Goal: Task Accomplishment & Management: Complete application form

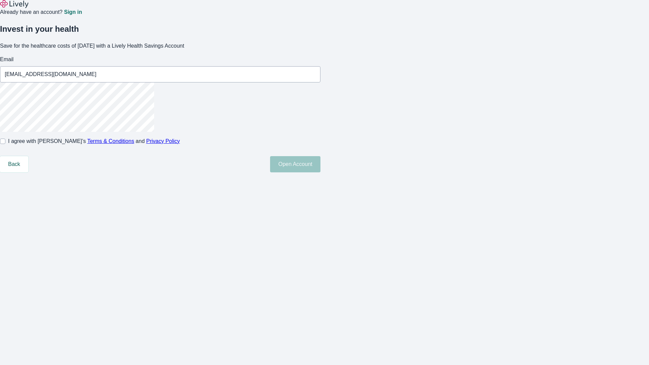
click at [5, 144] on input "I agree with Lively’s Terms & Conditions and Privacy Policy" at bounding box center [2, 141] width 5 height 5
checkbox input "true"
click at [320, 172] on button "Open Account" at bounding box center [295, 164] width 50 height 16
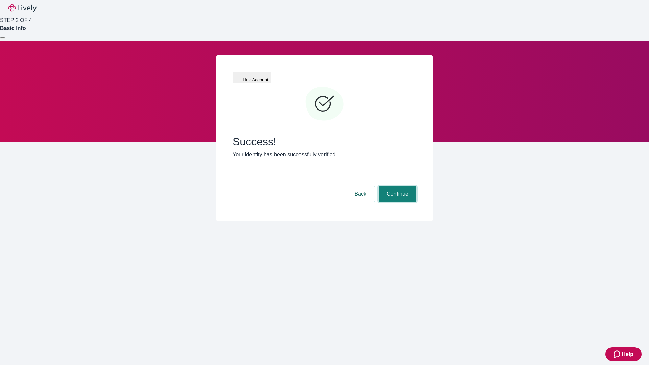
click at [397, 186] on button "Continue" at bounding box center [398, 194] width 38 height 16
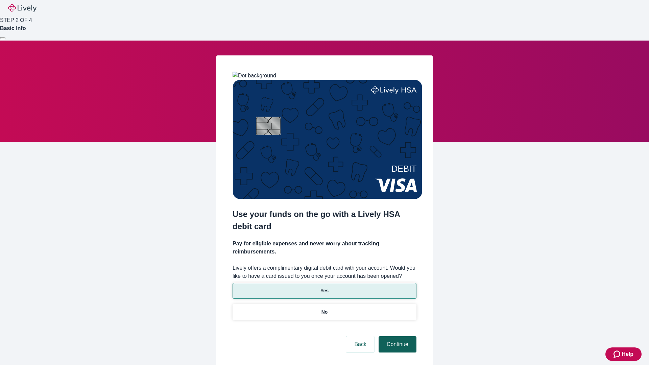
click at [324, 287] on p "Yes" at bounding box center [324, 290] width 8 height 7
click at [397, 336] on button "Continue" at bounding box center [398, 344] width 38 height 16
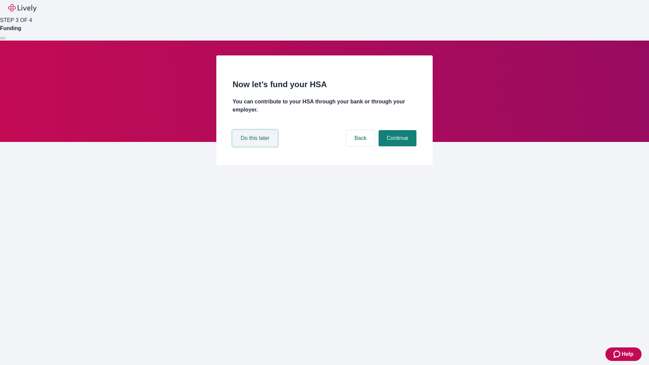
click at [256, 146] on button "Do this later" at bounding box center [255, 138] width 45 height 16
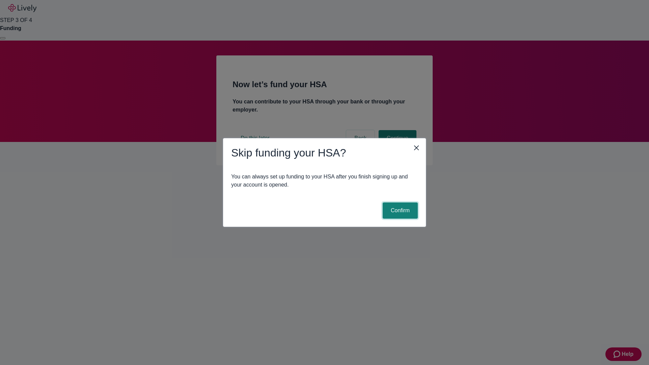
click at [399, 211] on button "Confirm" at bounding box center [400, 210] width 35 height 16
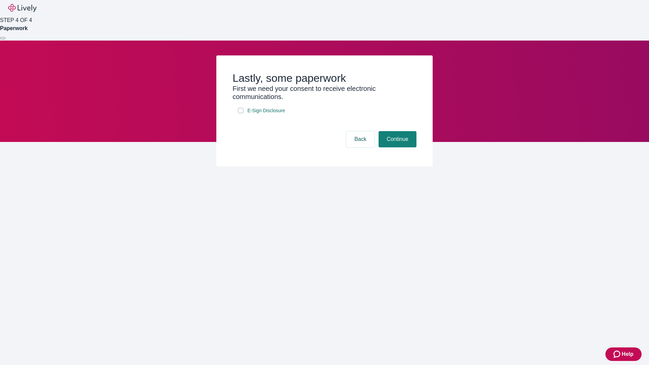
click at [241, 113] on input "E-Sign Disclosure" at bounding box center [240, 110] width 5 height 5
checkbox input "true"
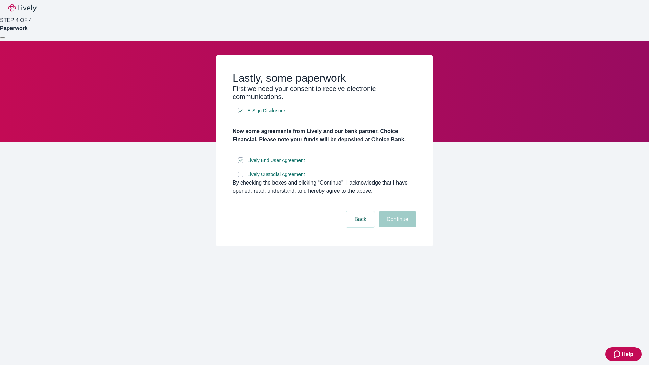
click at [241, 177] on input "Lively Custodial Agreement" at bounding box center [240, 174] width 5 height 5
checkbox input "true"
click at [397, 228] on button "Continue" at bounding box center [398, 219] width 38 height 16
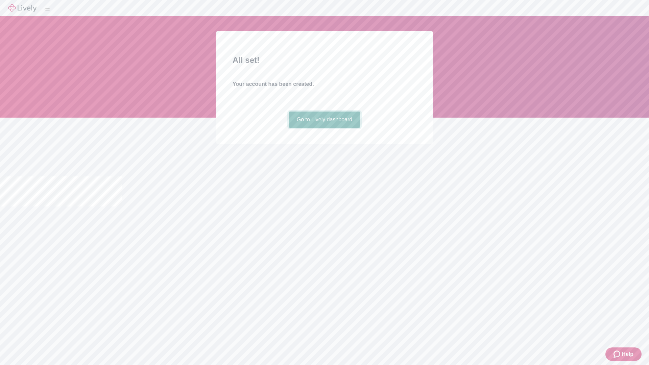
click at [324, 128] on link "Go to Lively dashboard" at bounding box center [325, 120] width 72 height 16
